Goal: Task Accomplishment & Management: Complete application form

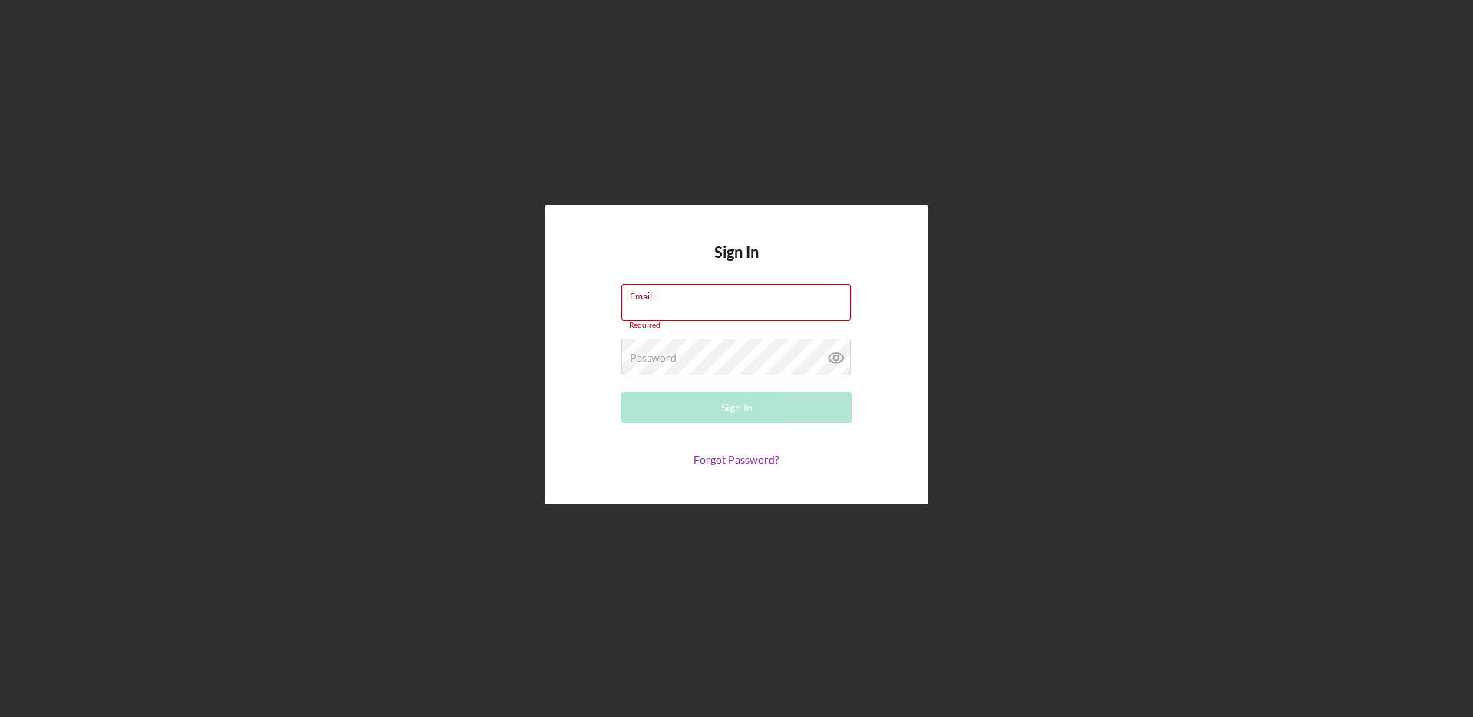
type input "[EMAIL_ADDRESS][DOMAIN_NAME]"
click at [761, 411] on button "Sign In" at bounding box center [737, 407] width 230 height 31
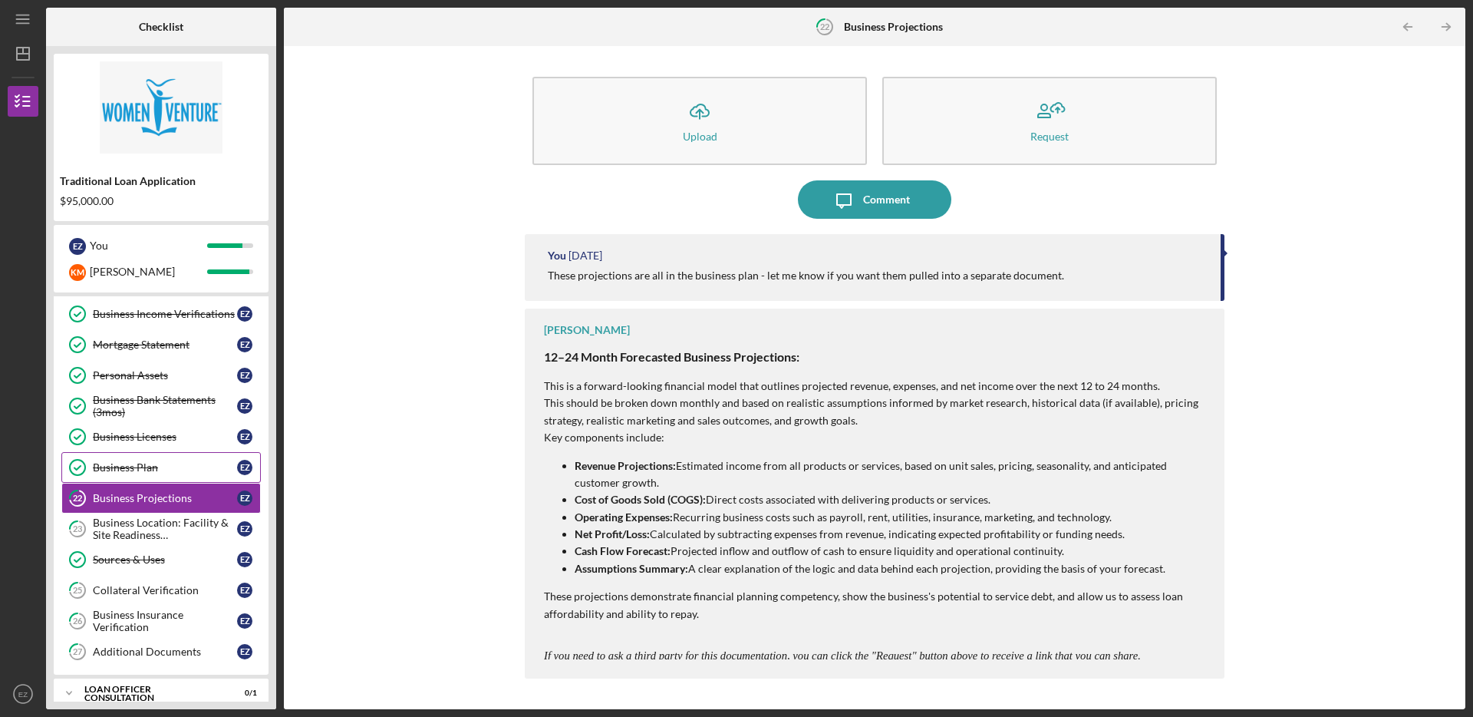
scroll to position [302, 0]
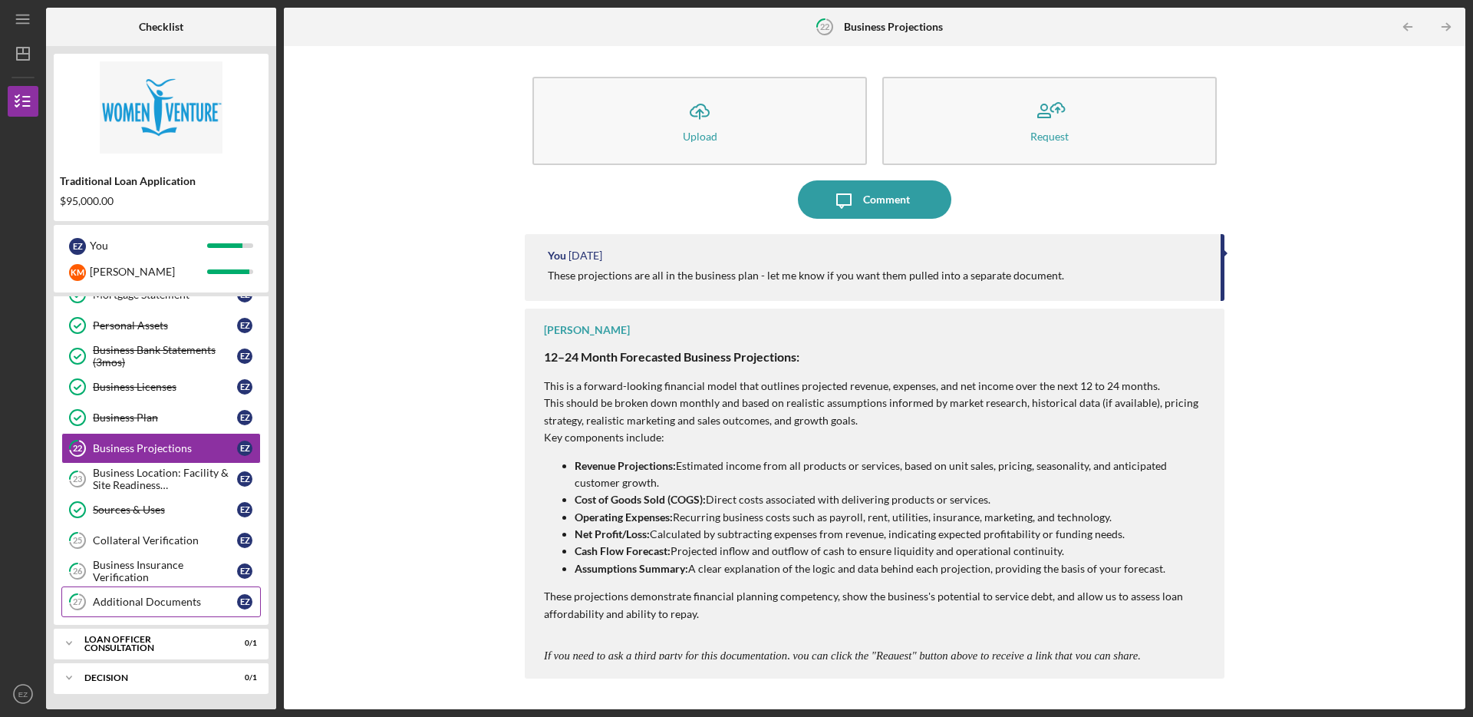
click at [184, 596] on div "Additional Documents" at bounding box center [165, 602] width 144 height 12
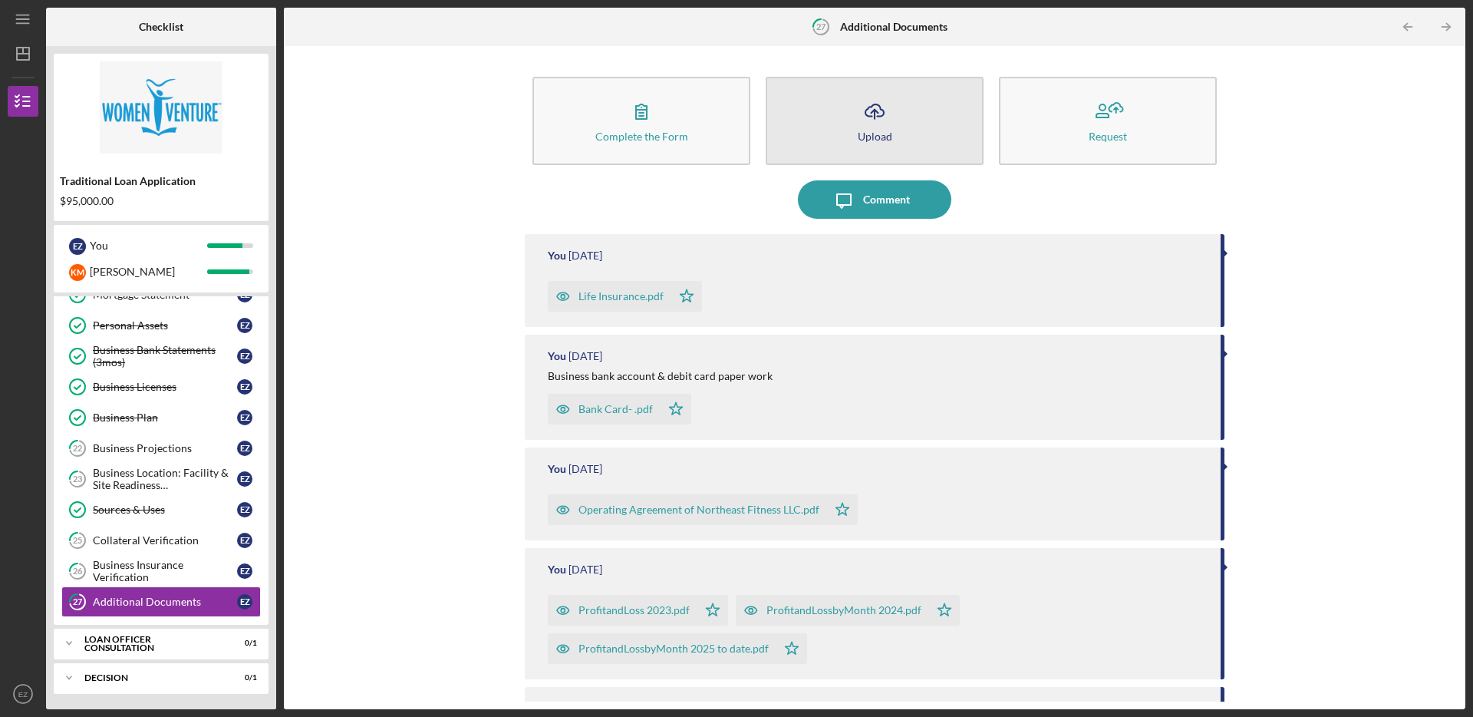
click at [853, 124] on button "Icon/Upload Upload" at bounding box center [875, 121] width 218 height 88
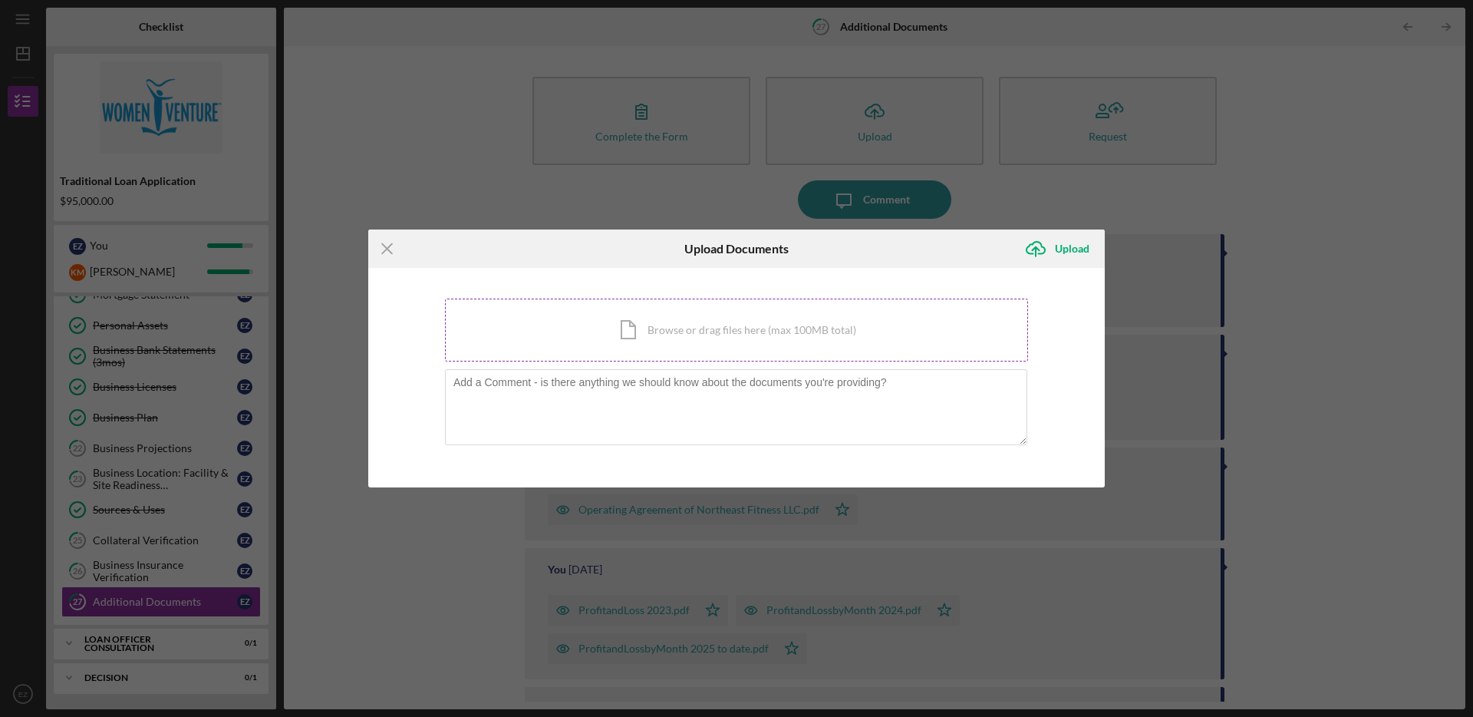
click at [717, 328] on div "Icon/Document Browse or drag files here (max 100MB total) Tap to choose files o…" at bounding box center [736, 330] width 583 height 63
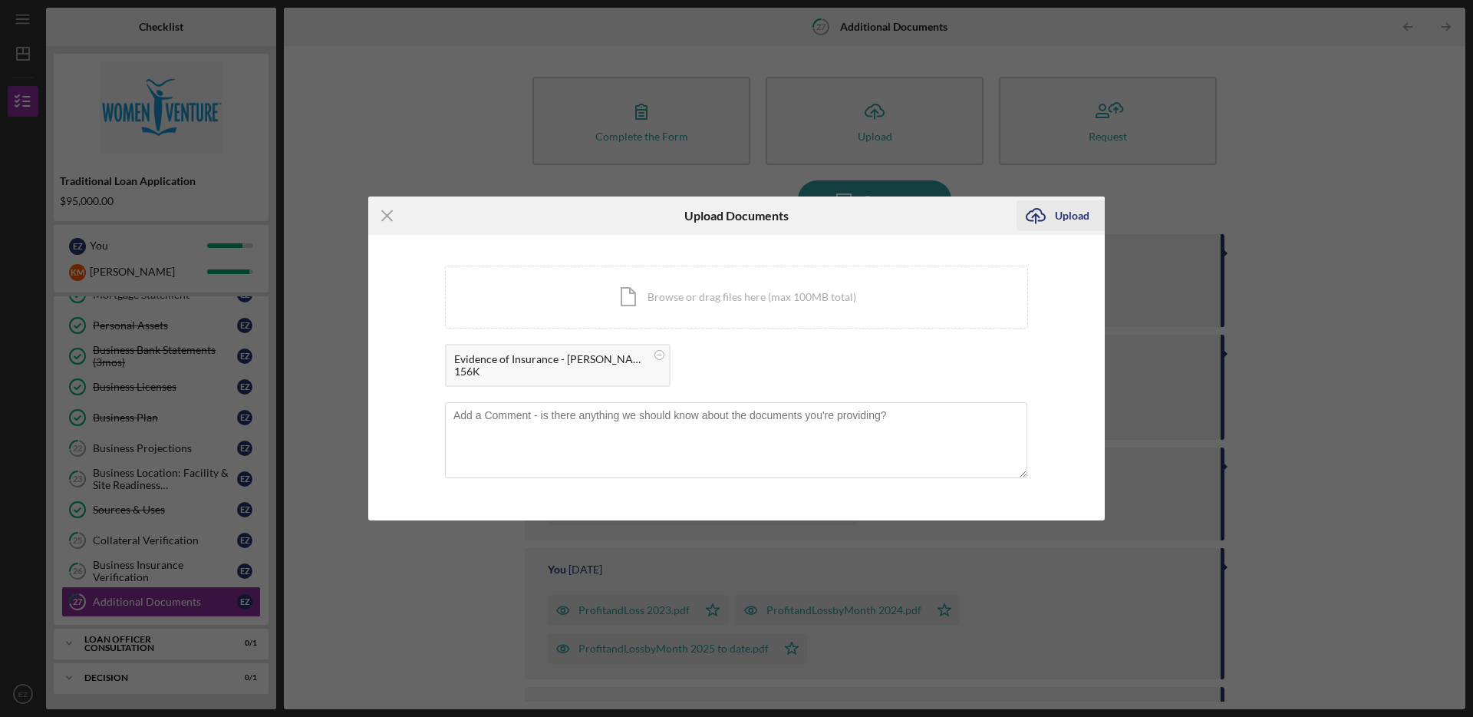
click at [1058, 209] on div "Upload" at bounding box center [1072, 215] width 35 height 31
